Goal: Find specific page/section: Find specific page/section

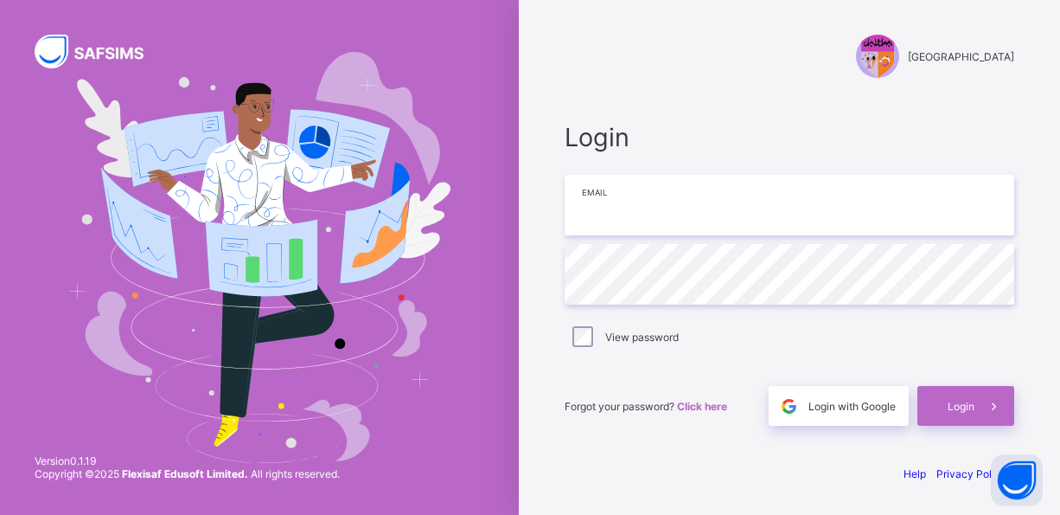
click at [743, 217] on input "email" at bounding box center [790, 205] width 450 height 61
type input "**********"
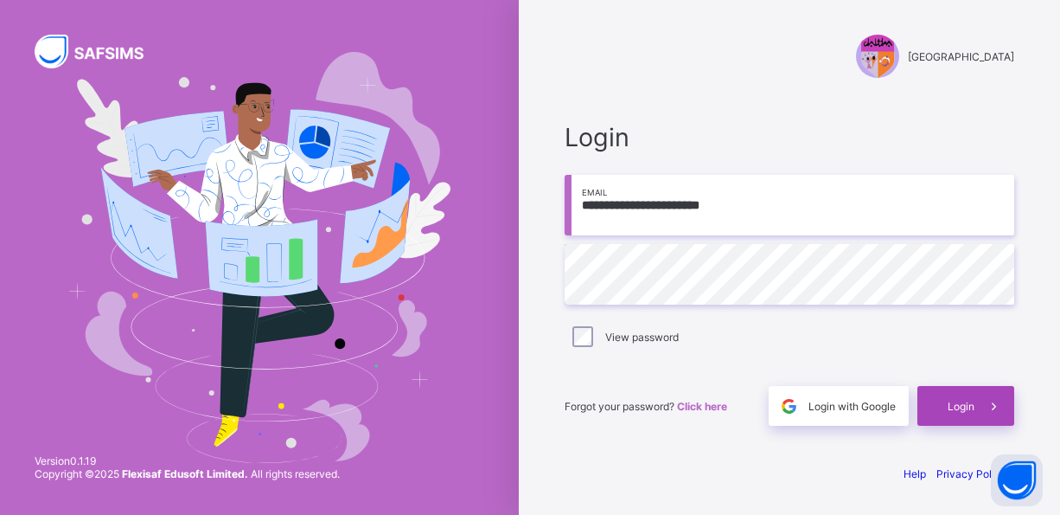
click at [957, 405] on span "Login" at bounding box center [961, 406] width 27 height 13
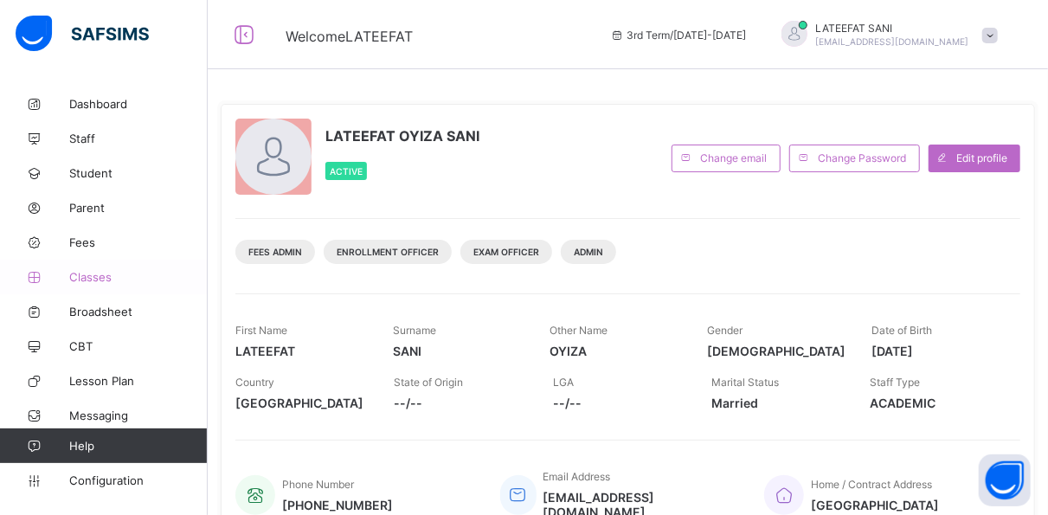
click at [94, 267] on link "Classes" at bounding box center [104, 276] width 208 height 35
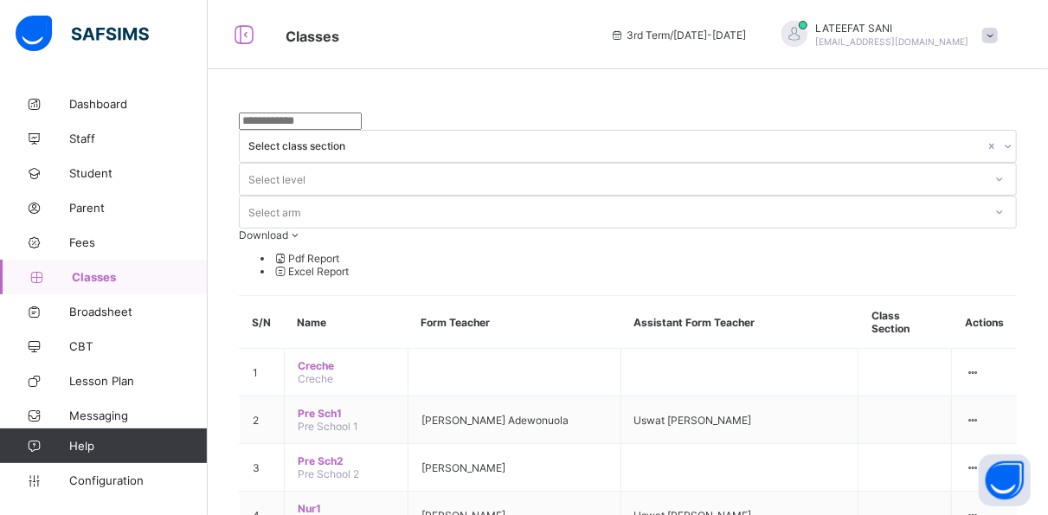
click at [94, 267] on link "Classes" at bounding box center [104, 276] width 208 height 35
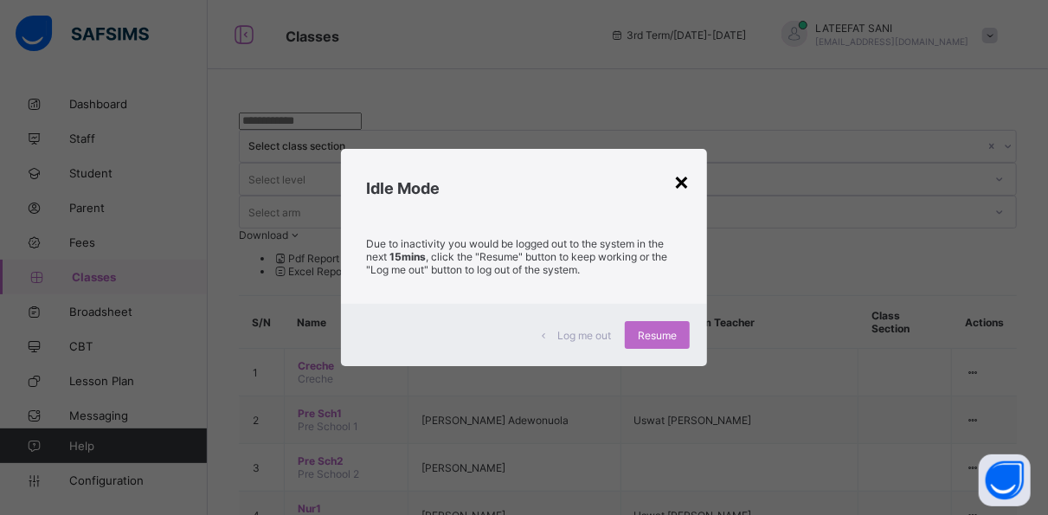
click at [689, 183] on div "×" at bounding box center [681, 180] width 16 height 29
click at [667, 97] on div "× Idle Mode Due to inactivity you would be logged out to the system in the next…" at bounding box center [524, 257] width 1048 height 515
click at [688, 183] on div "×" at bounding box center [681, 180] width 16 height 29
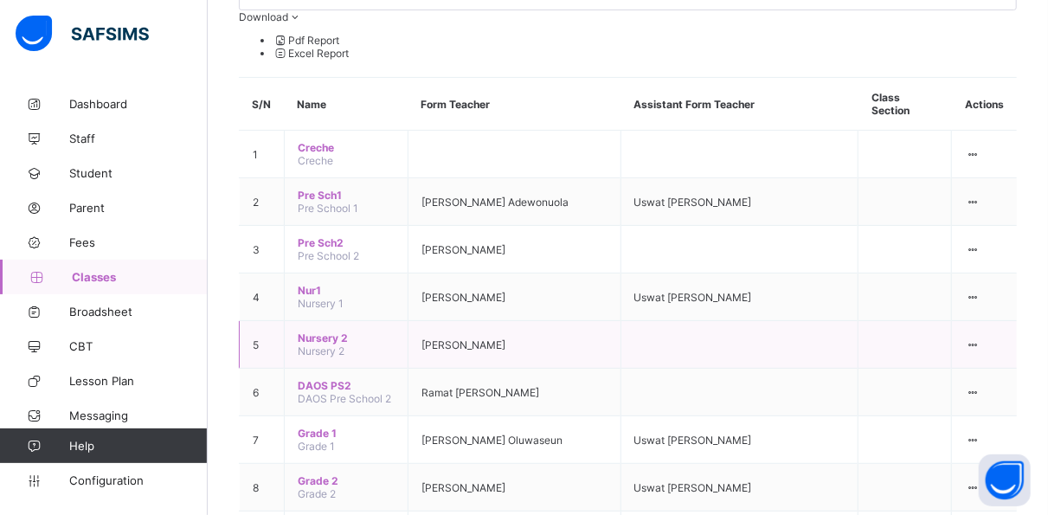
scroll to position [225, 0]
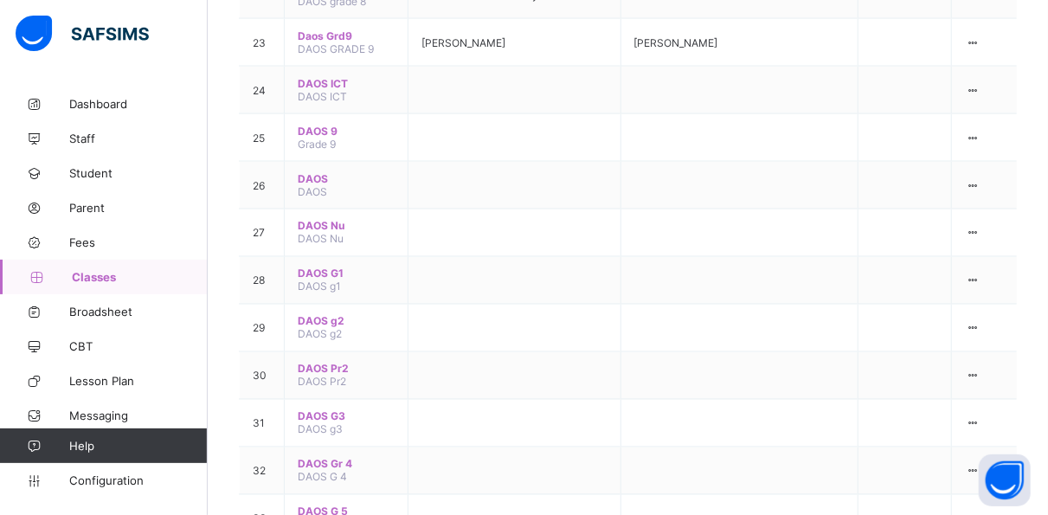
scroll to position [1381, 0]
